Goal: Task Accomplishment & Management: Manage account settings

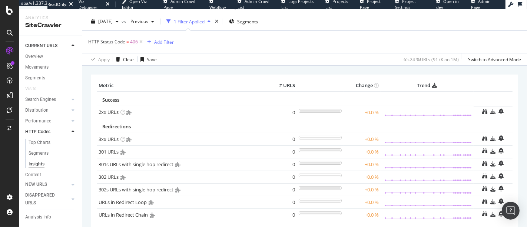
scroll to position [14, 0]
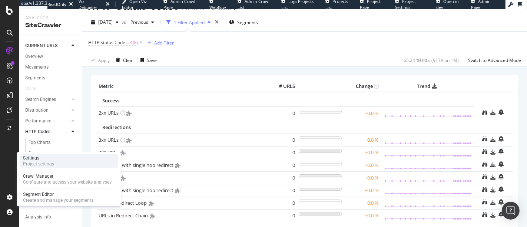
click at [51, 157] on div "Settings" at bounding box center [38, 158] width 31 height 6
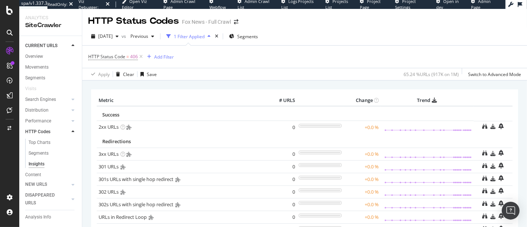
scroll to position [157, 0]
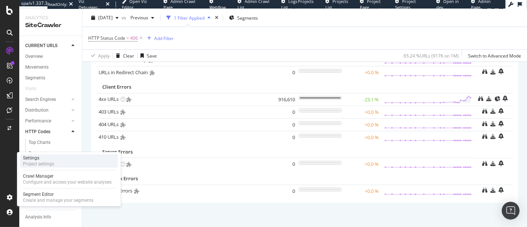
click at [55, 164] on div "Settings Project settings" at bounding box center [69, 160] width 98 height 13
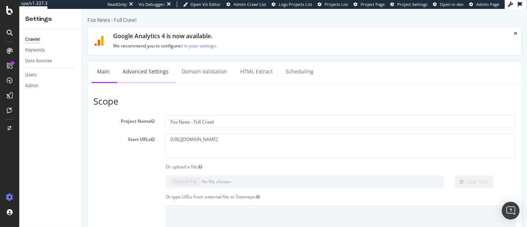
click at [153, 75] on link "Advanced Settings" at bounding box center [145, 71] width 57 height 20
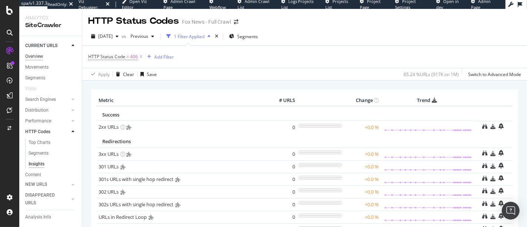
click at [39, 58] on div "Overview" at bounding box center [34, 57] width 18 height 8
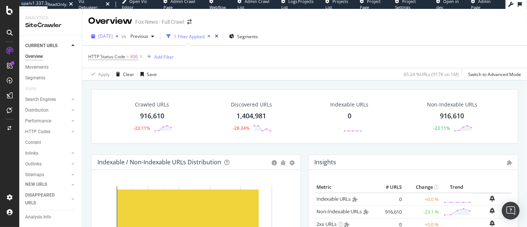
click at [122, 36] on div "button" at bounding box center [117, 36] width 9 height 4
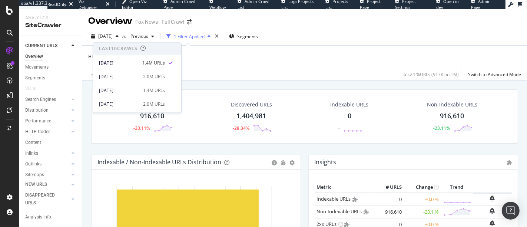
click at [231, 72] on div "Apply Clear Save 65.24 % URLs ( 917K on 1M ) Switch to Advanced Mode" at bounding box center [304, 74] width 445 height 12
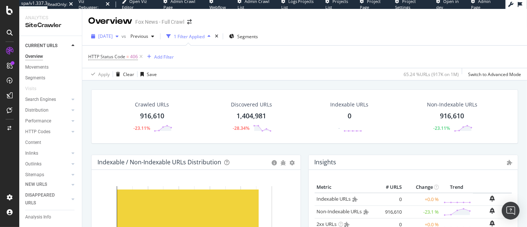
click at [119, 38] on icon "button" at bounding box center [117, 36] width 3 height 4
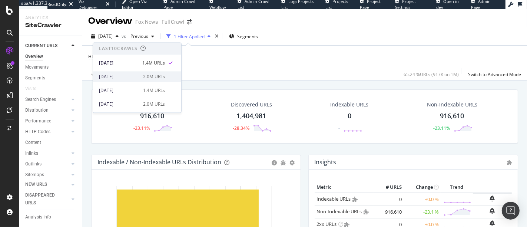
click at [132, 74] on div "[DATE]" at bounding box center [119, 76] width 40 height 7
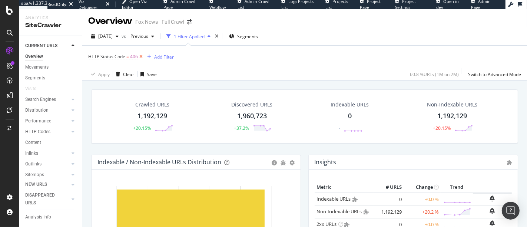
click at [141, 55] on icon at bounding box center [141, 56] width 6 height 7
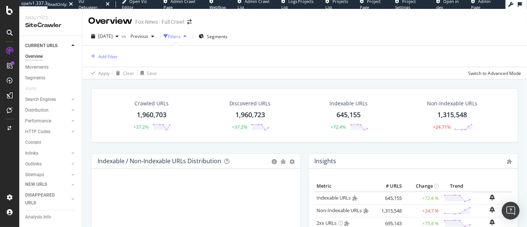
scroll to position [84, 0]
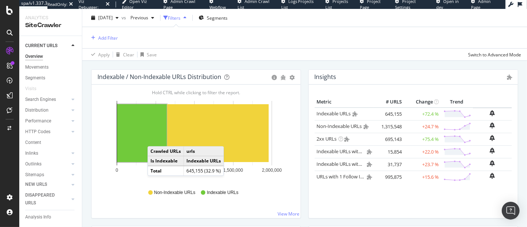
click at [155, 138] on rect "A chart." at bounding box center [142, 133] width 50 height 58
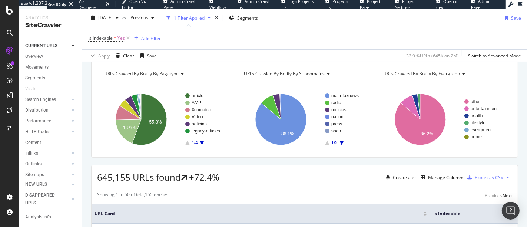
scroll to position [20, 0]
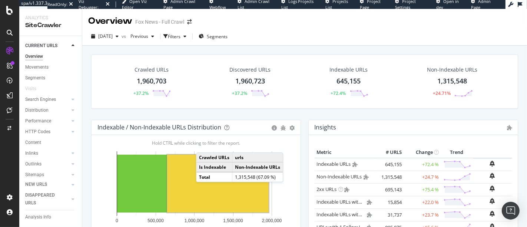
click at [203, 189] on rect "A chart." at bounding box center [218, 183] width 102 height 58
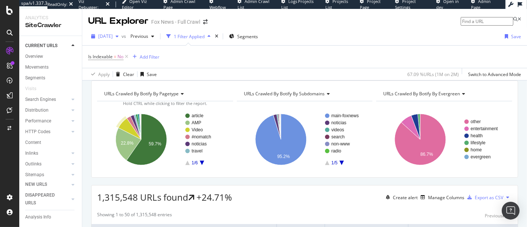
click at [113, 36] on span "[DATE]" at bounding box center [105, 36] width 14 height 6
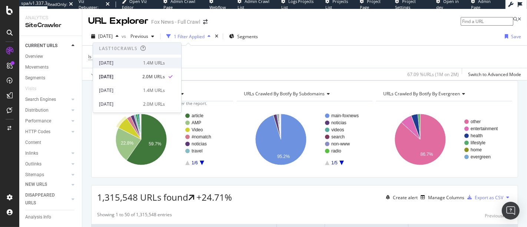
click at [130, 64] on div "[DATE]" at bounding box center [119, 63] width 40 height 7
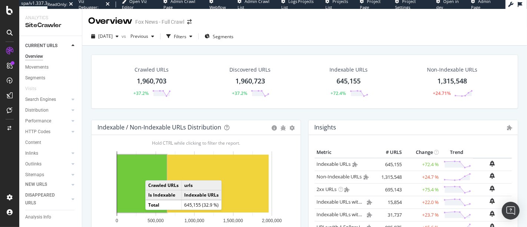
click at [153, 172] on rect "A chart." at bounding box center [142, 183] width 50 height 58
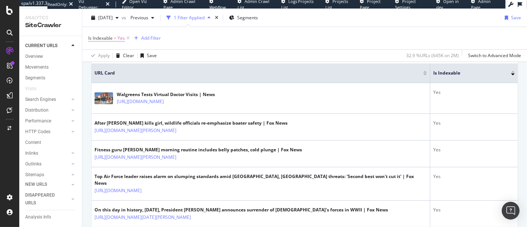
scroll to position [173, 0]
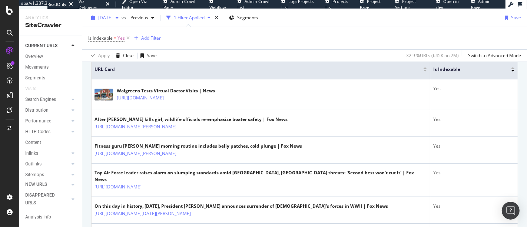
click at [113, 20] on span "[DATE]" at bounding box center [105, 17] width 14 height 6
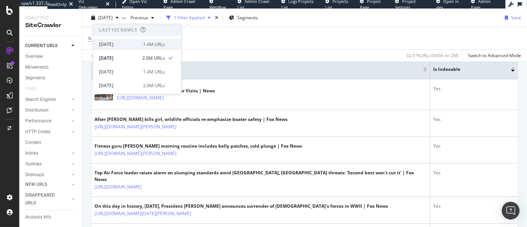
click at [120, 47] on div "[DATE]" at bounding box center [119, 44] width 40 height 7
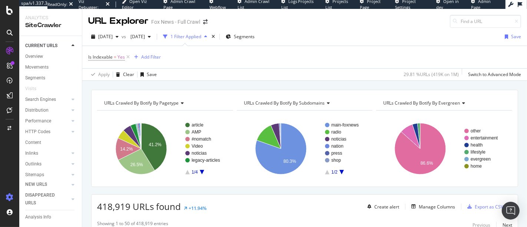
click at [4, 200] on div at bounding box center [10, 197] width 18 height 12
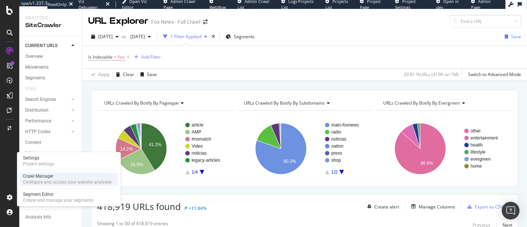
click at [42, 178] on div "Crawl Manager" at bounding box center [67, 176] width 89 height 6
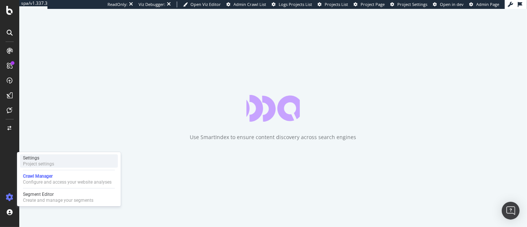
click at [43, 156] on div "Settings" at bounding box center [38, 158] width 31 height 6
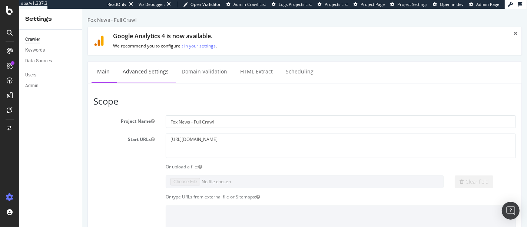
click at [142, 74] on link "Advanced Settings" at bounding box center [145, 71] width 57 height 20
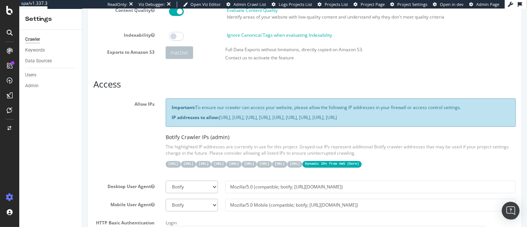
scroll to position [77, 0]
